Goal: Information Seeking & Learning: Learn about a topic

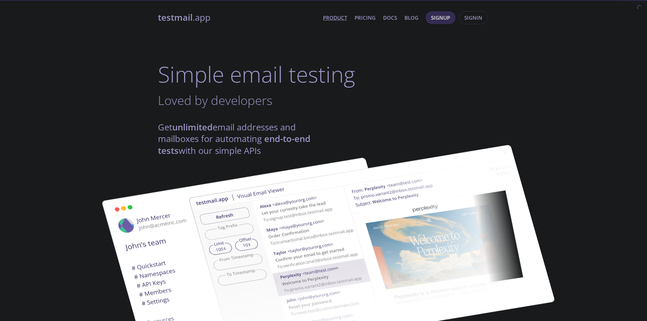
click at [175, 72] on h1 "Simple email testing" at bounding box center [323, 74] width 331 height 26
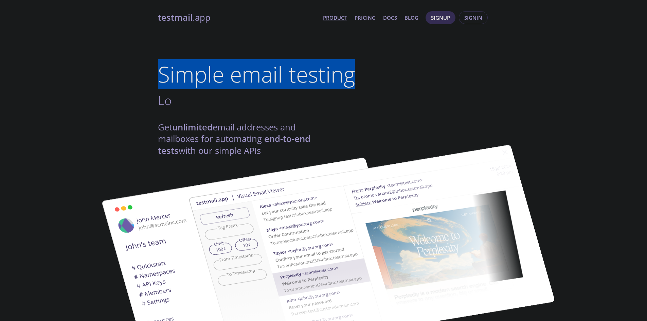
drag, startPoint x: 175, startPoint y: 72, endPoint x: 361, endPoint y: 77, distance: 186.2
click at [361, 77] on h1 "Simple email testing" at bounding box center [323, 74] width 331 height 26
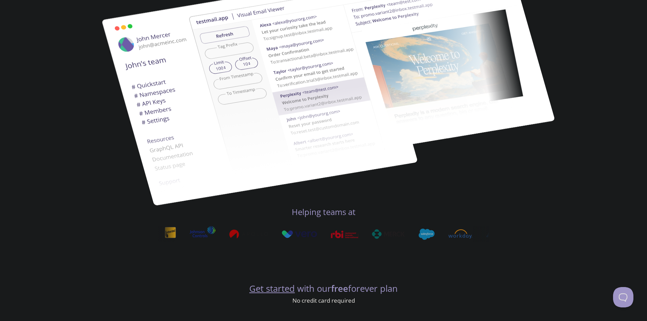
click at [245, 62] on img at bounding box center [371, 69] width 367 height 230
click at [152, 84] on img at bounding box center [259, 91] width 367 height 230
drag, startPoint x: 304, startPoint y: 234, endPoint x: 296, endPoint y: 232, distance: 8.1
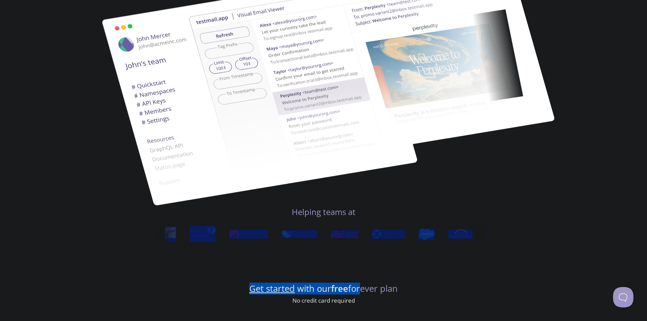
drag, startPoint x: 184, startPoint y: 225, endPoint x: 338, endPoint y: 254, distance: 157.2
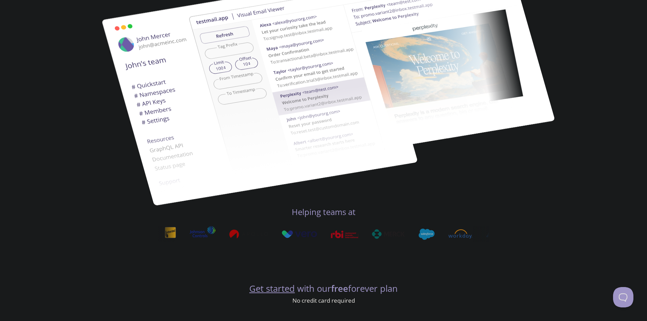
drag, startPoint x: 364, startPoint y: 217, endPoint x: 433, endPoint y: 245, distance: 74.6
click at [313, 290] on h4 "Get started with our free forever plan" at bounding box center [323, 289] width 331 height 12
drag, startPoint x: 314, startPoint y: 290, endPoint x: 400, endPoint y: 293, distance: 86.0
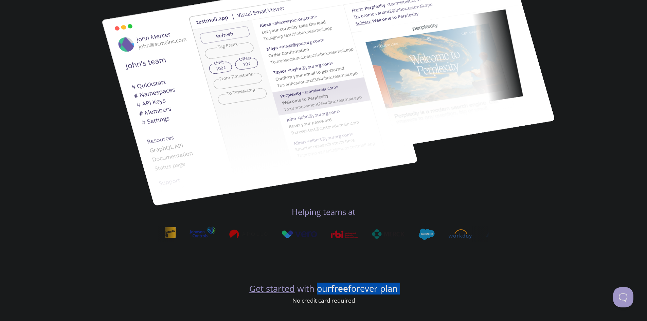
click at [400, 293] on h4 "Get started with our free forever plan" at bounding box center [323, 289] width 331 height 12
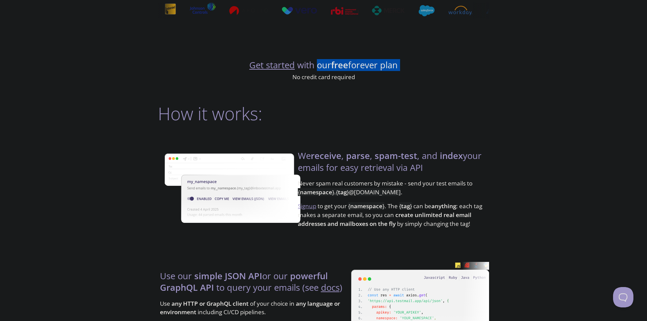
scroll to position [133, 0]
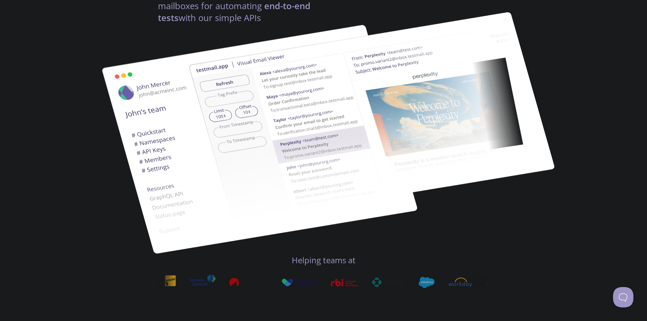
drag, startPoint x: 548, startPoint y: 300, endPoint x: 576, endPoint y: 178, distance: 124.7
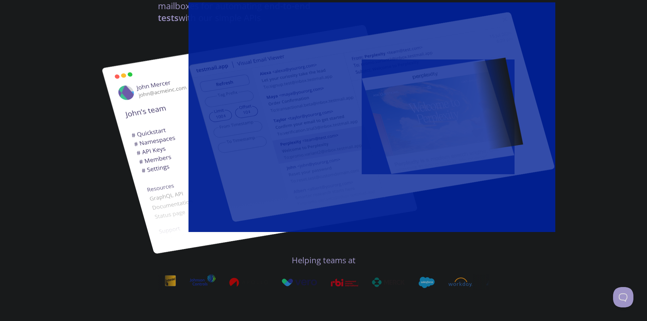
click at [127, 231] on img at bounding box center [259, 139] width 367 height 230
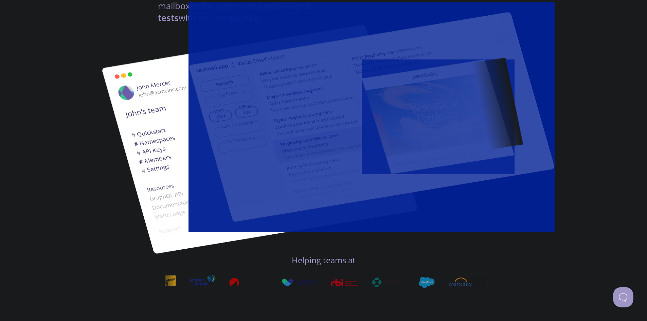
click at [127, 231] on img at bounding box center [259, 139] width 367 height 230
click at [159, 20] on strong "end-to-end tests" at bounding box center [234, 11] width 152 height 23
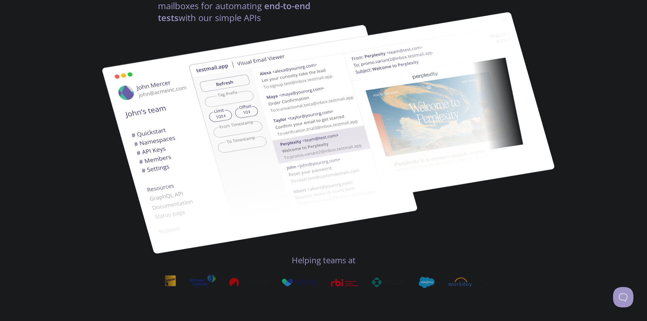
click at [162, 16] on strong "end-to-end tests" at bounding box center [234, 11] width 152 height 23
click at [168, 11] on h4 "Get unlimited email addresses and mailboxes for automating end-to-end tests wit…" at bounding box center [241, 6] width 166 height 35
click at [173, 7] on h4 "Get unlimited email addresses and mailboxes for automating end-to-end tests wit…" at bounding box center [241, 6] width 166 height 35
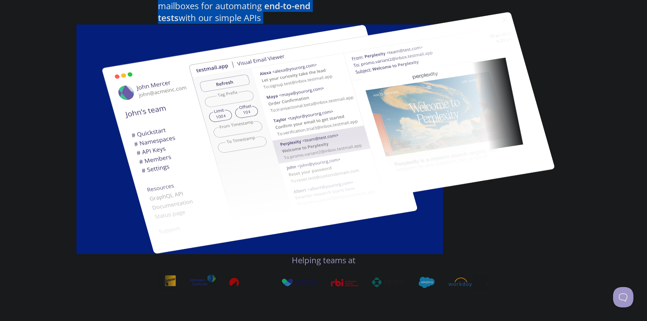
click at [173, 7] on h4 "Get unlimited email addresses and mailboxes for automating end-to-end tests wit…" at bounding box center [241, 6] width 166 height 35
click at [182, 28] on img at bounding box center [259, 139] width 367 height 230
click at [416, 169] on img at bounding box center [371, 117] width 367 height 230
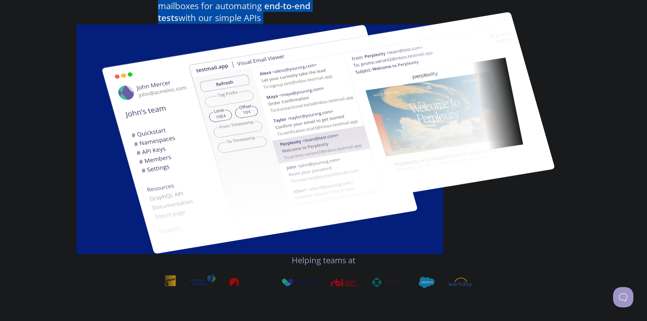
click at [446, 189] on img at bounding box center [371, 117] width 367 height 230
drag, startPoint x: 198, startPoint y: 16, endPoint x: 200, endPoint y: 28, distance: 12.1
click at [198, 16] on img at bounding box center [371, 117] width 367 height 230
click at [204, 9] on img at bounding box center [371, 117] width 367 height 230
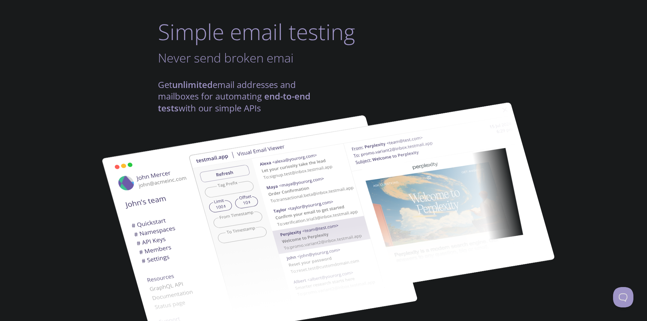
click at [225, 86] on h4 "Get unlimited email addresses and mailboxes for automating end-to-end tests wit…" at bounding box center [241, 96] width 166 height 35
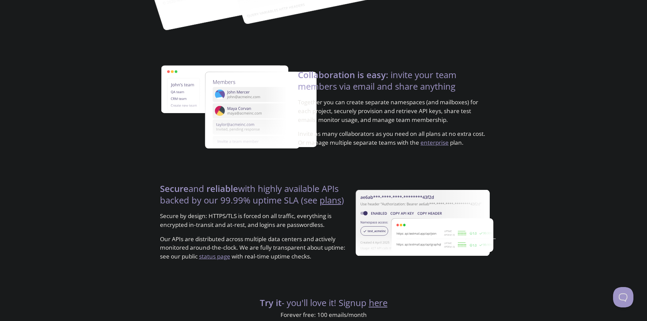
scroll to position [1232, 0]
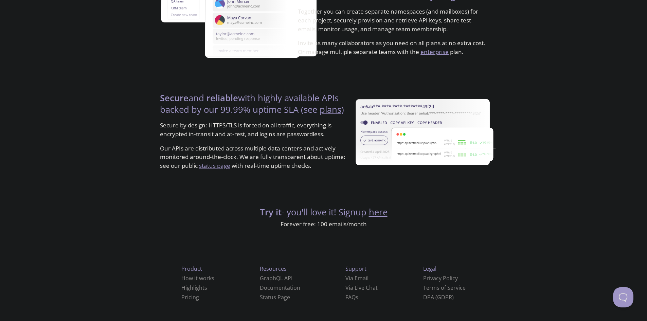
click at [285, 225] on p "Forever free: 100 emails/month" at bounding box center [323, 224] width 331 height 9
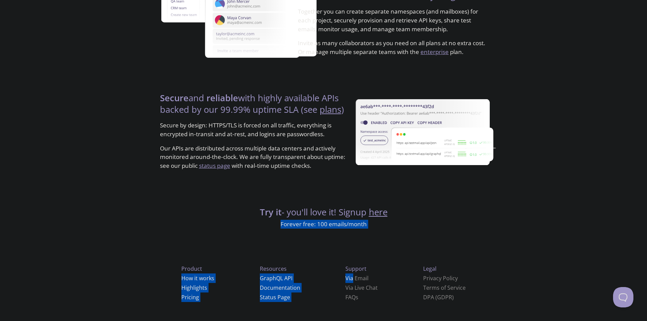
drag, startPoint x: 285, startPoint y: 225, endPoint x: 317, endPoint y: 229, distance: 32.1
click at [326, 226] on p "Forever free: 100 emails/month" at bounding box center [323, 224] width 331 height 9
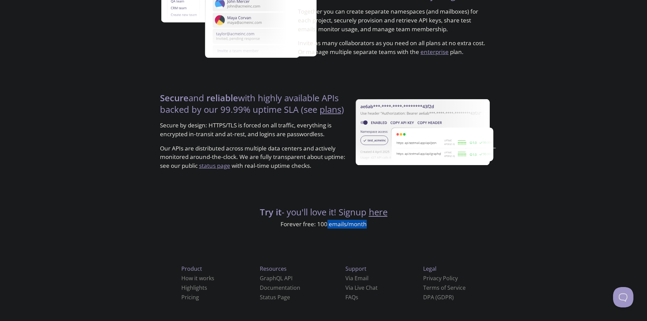
drag, startPoint x: 326, startPoint y: 226, endPoint x: 351, endPoint y: 222, distance: 25.8
click at [351, 222] on p "Forever free: 100 emails/month" at bounding box center [323, 224] width 331 height 9
click at [355, 225] on p "Forever free: 100 emails/month" at bounding box center [323, 224] width 331 height 9
drag, startPoint x: 355, startPoint y: 225, endPoint x: 336, endPoint y: 223, distance: 18.8
click at [336, 223] on p "Forever free: 100 emails/month" at bounding box center [323, 224] width 331 height 9
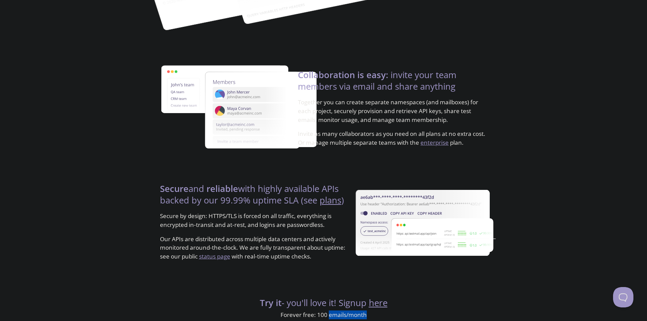
scroll to position [960, 0]
